Goal: Find specific page/section: Find specific page/section

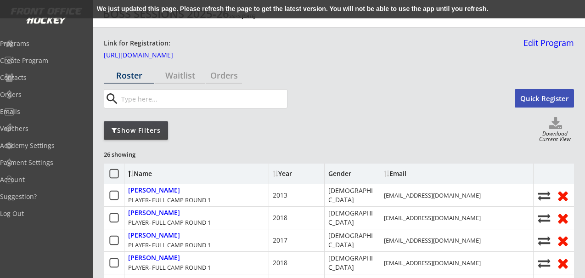
click at [122, 77] on div "Roster" at bounding box center [129, 75] width 51 height 8
click at [42, 43] on div "Programs" at bounding box center [43, 43] width 83 height 6
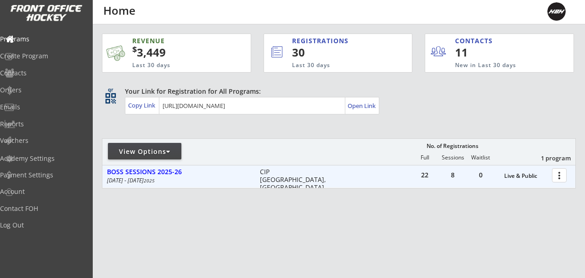
click at [555, 174] on div at bounding box center [561, 175] width 16 height 16
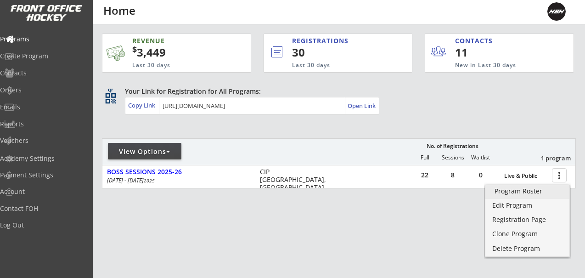
click at [527, 191] on div "Program Roster" at bounding box center [528, 191] width 66 height 6
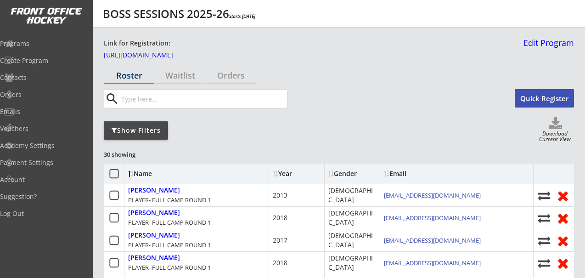
click at [145, 132] on div "Show Filters" at bounding box center [136, 130] width 64 height 9
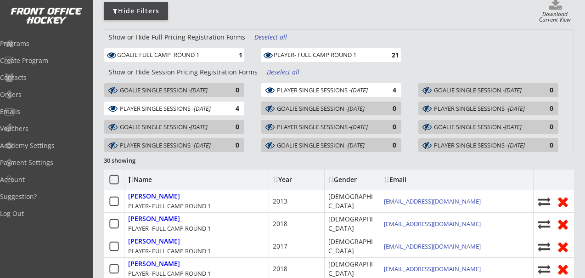
scroll to position [120, 0]
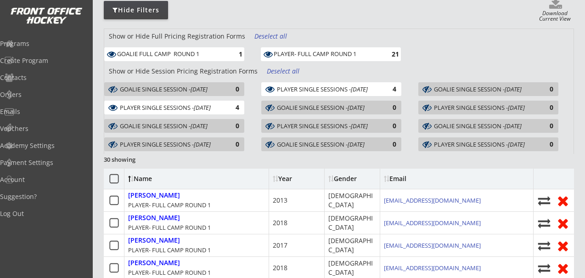
click at [205, 54] on div "GOALIE FULL CAMP ROUND 1" at bounding box center [170, 54] width 107 height 7
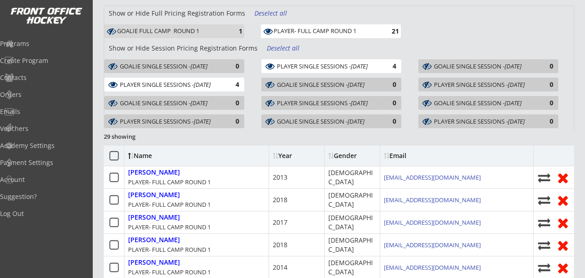
scroll to position [146, 0]
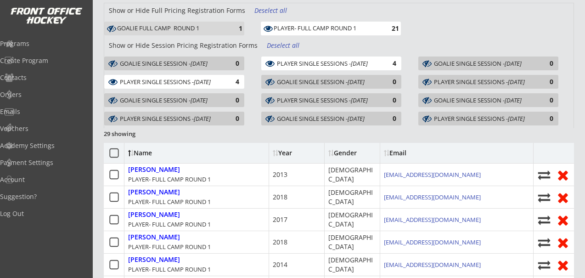
click at [324, 60] on div "PLAYER SINGLE SESSIONS - [DATE]" at bounding box center [327, 63] width 101 height 6
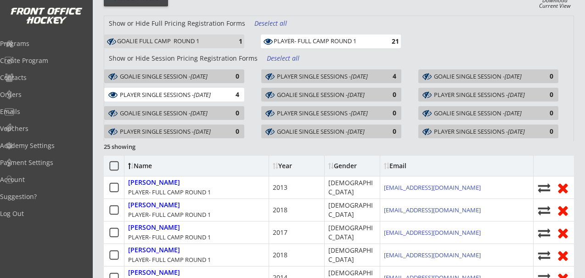
scroll to position [0, 0]
